Goal: Navigation & Orientation: Find specific page/section

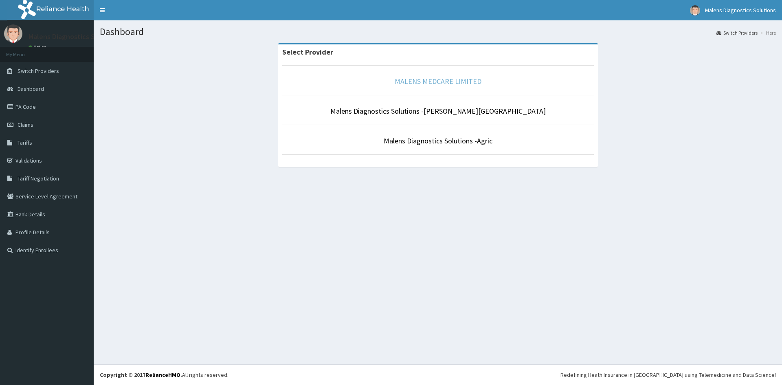
click at [434, 84] on link "MALENS MEDCARE LIMITED" at bounding box center [438, 81] width 87 height 9
